Goal: Use online tool/utility: Utilize a website feature to perform a specific function

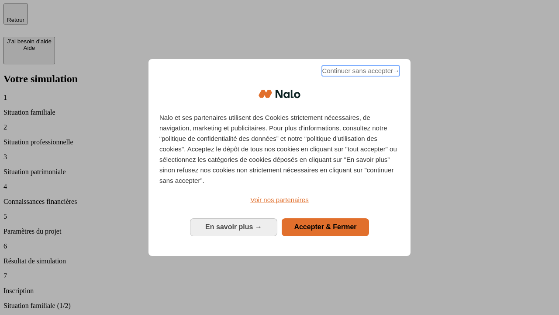
click at [360, 72] on span "Continuer sans accepter →" at bounding box center [361, 71] width 78 height 10
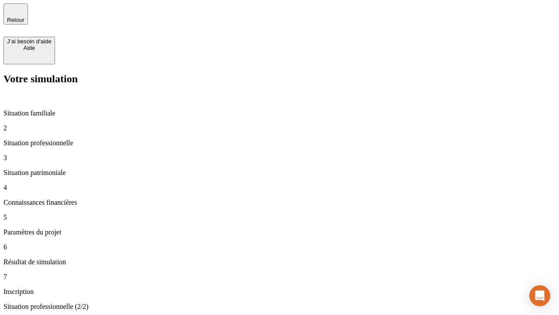
type input "30 000"
type input "1 000"
